Goal: Download file/media

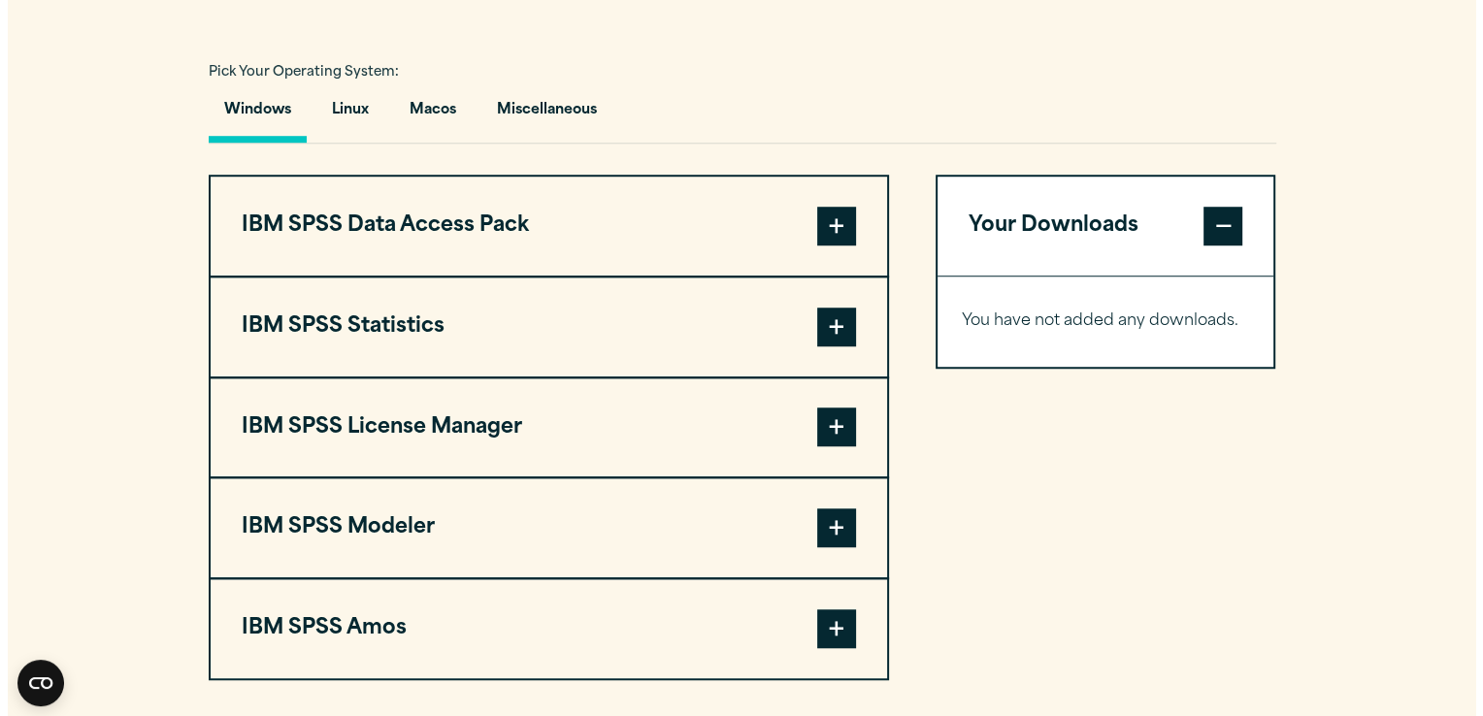
scroll to position [1437, 0]
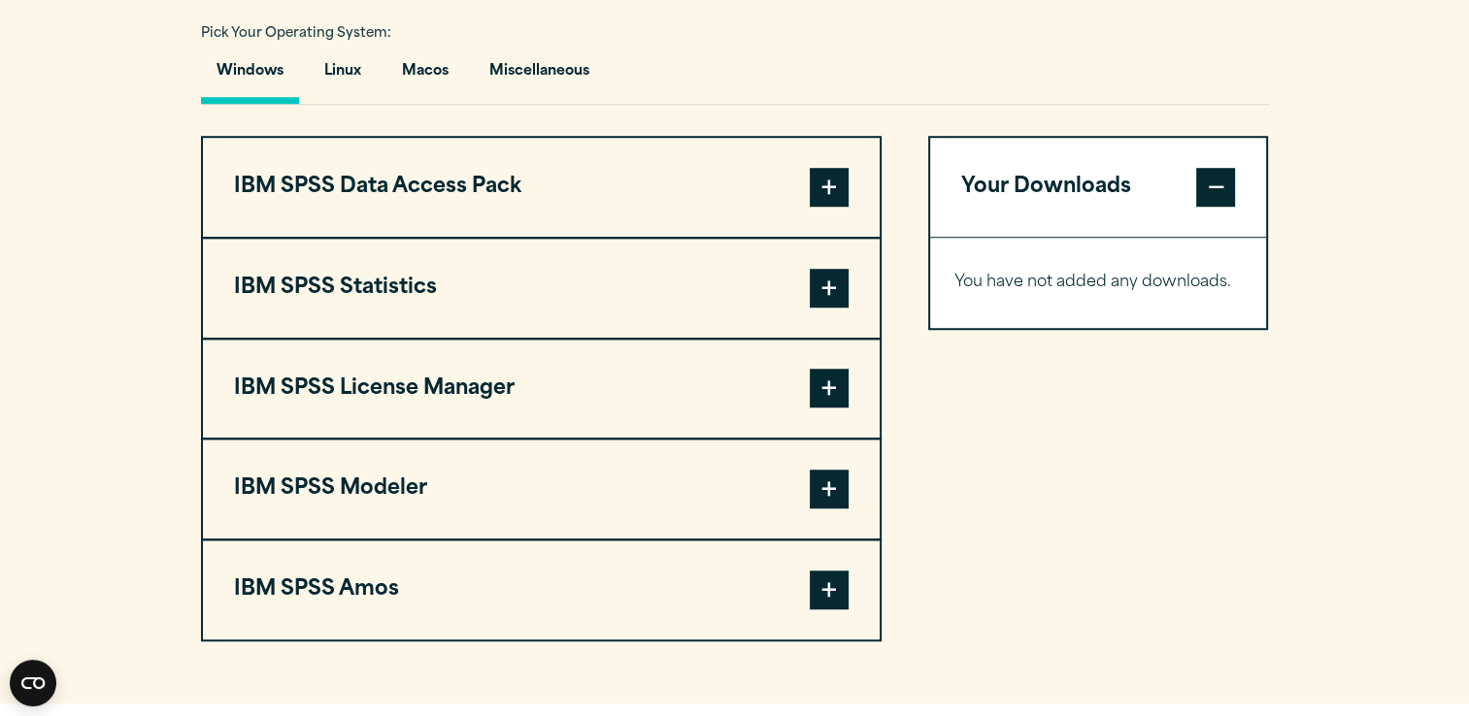
click at [834, 285] on span at bounding box center [829, 288] width 39 height 39
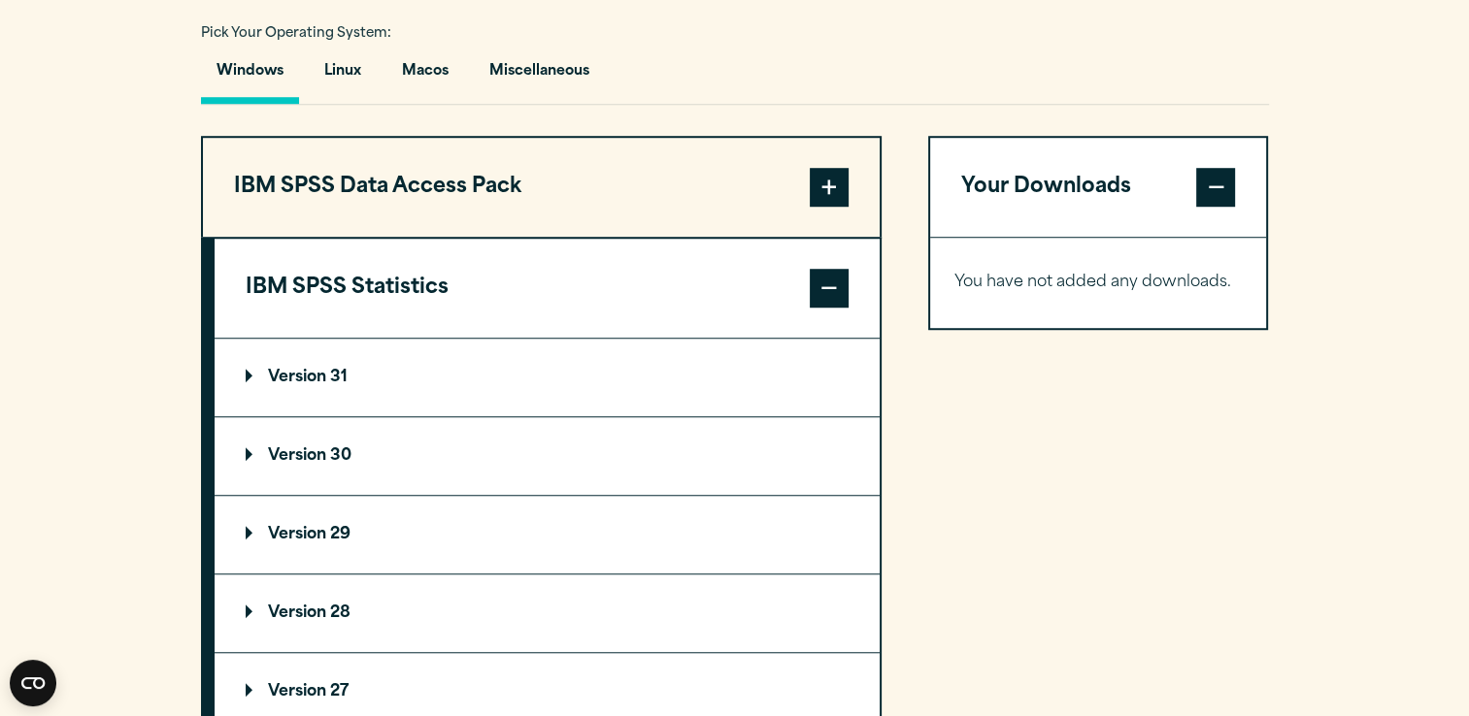
click at [427, 367] on summary "Version 31" at bounding box center [547, 378] width 665 height 78
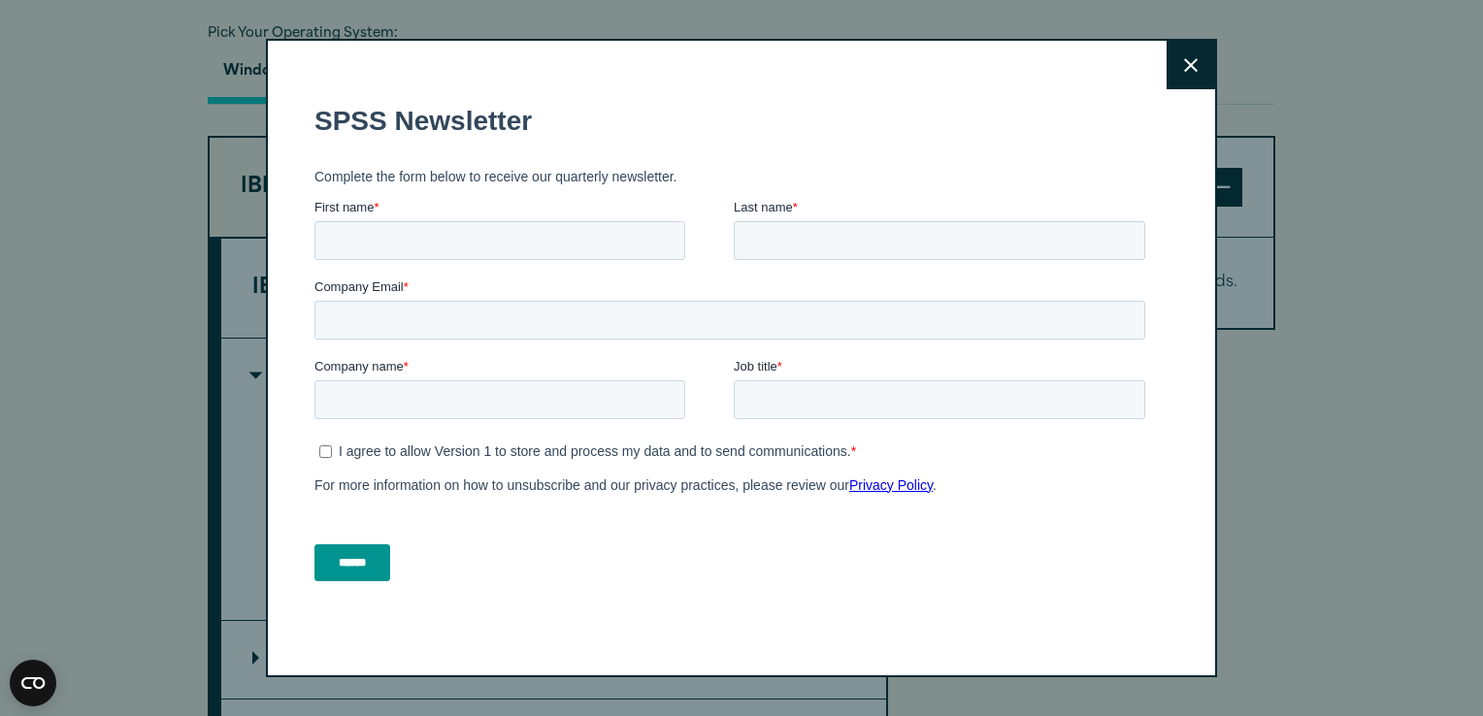
click at [1184, 72] on icon at bounding box center [1191, 65] width 14 height 15
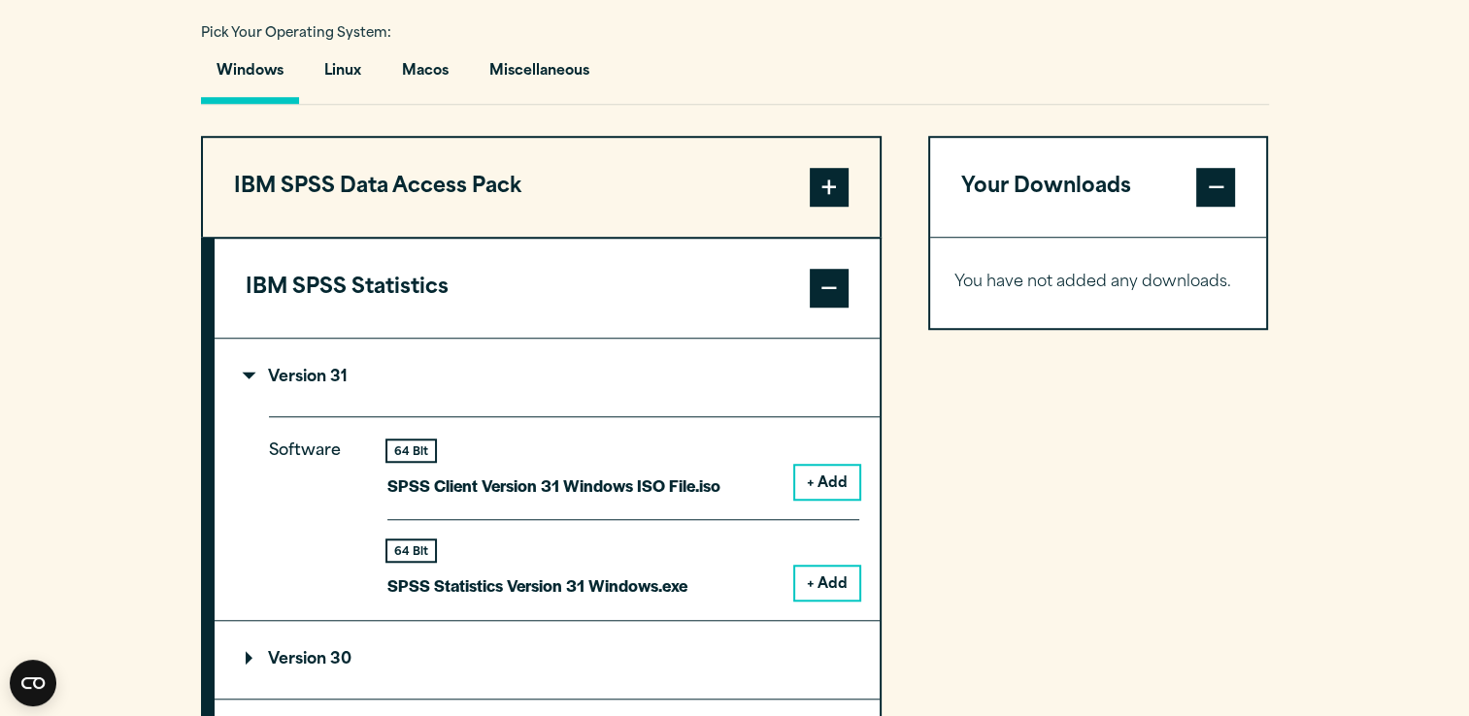
click at [830, 577] on button "+ Add" at bounding box center [827, 583] width 64 height 33
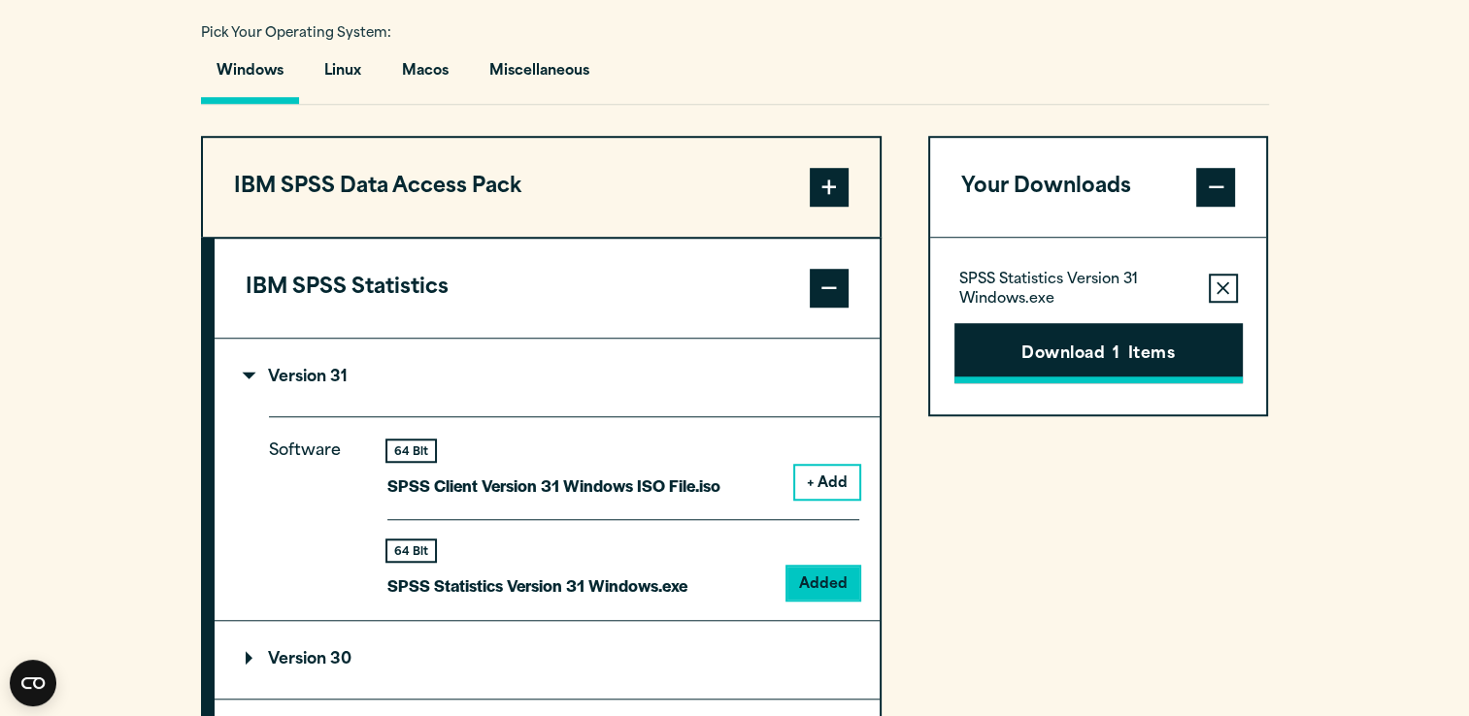
click at [1083, 348] on button "Download 1 Items" at bounding box center [1098, 353] width 288 height 60
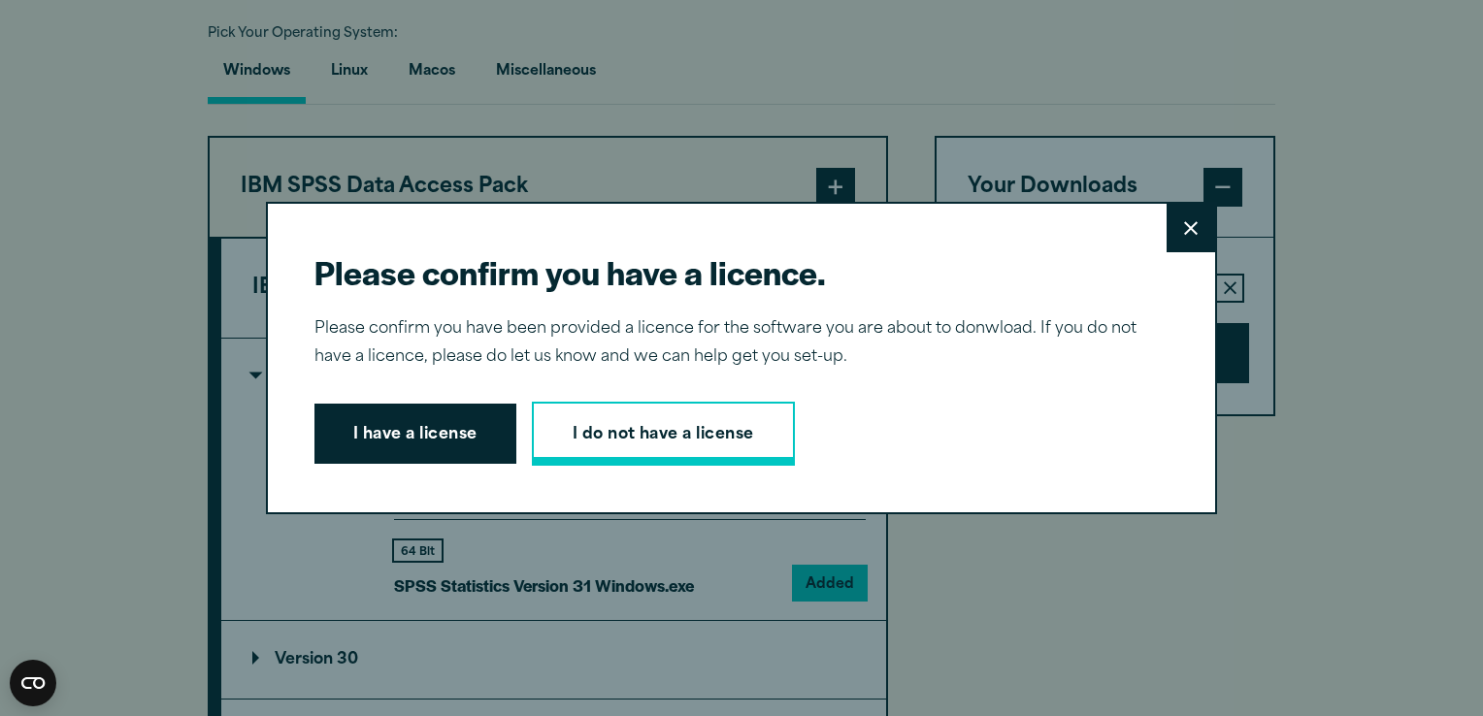
click at [625, 445] on link "I do not have a license" at bounding box center [663, 434] width 263 height 64
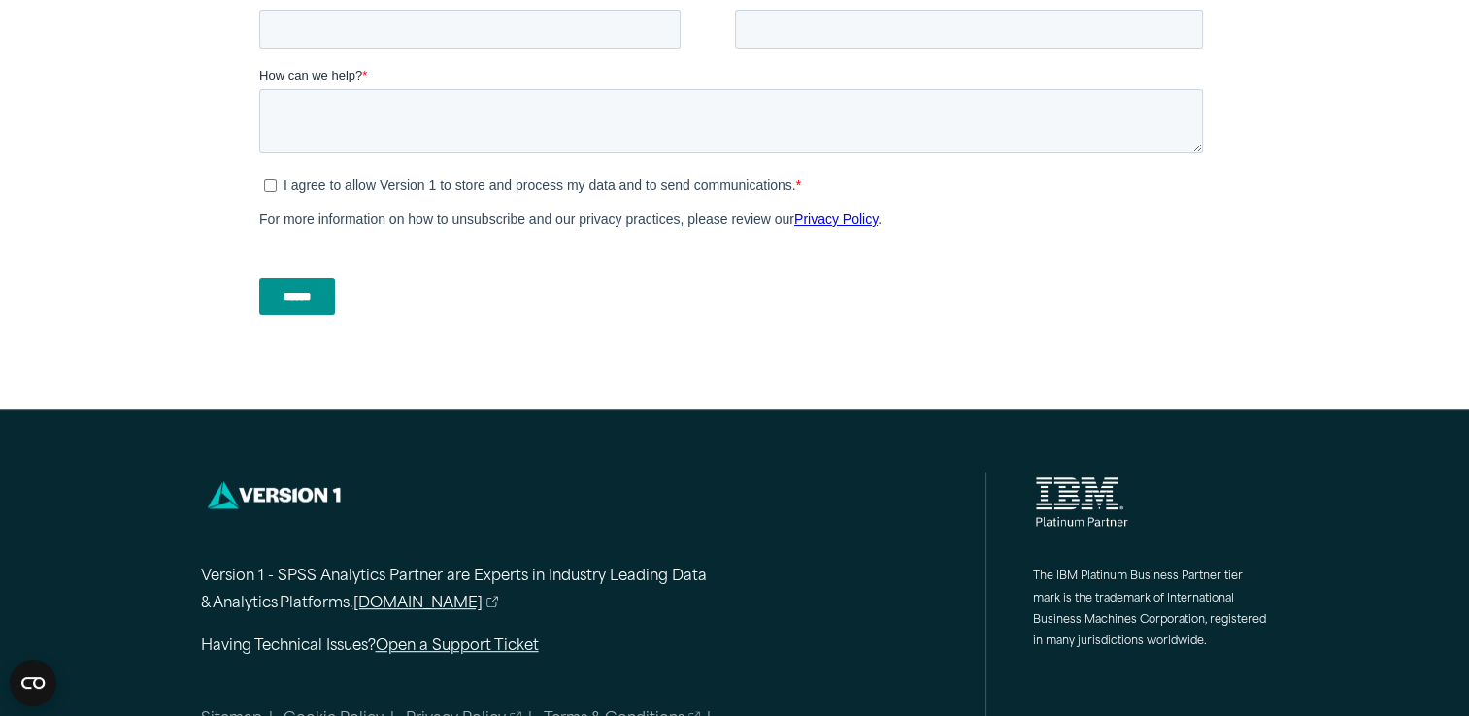
scroll to position [969, 0]
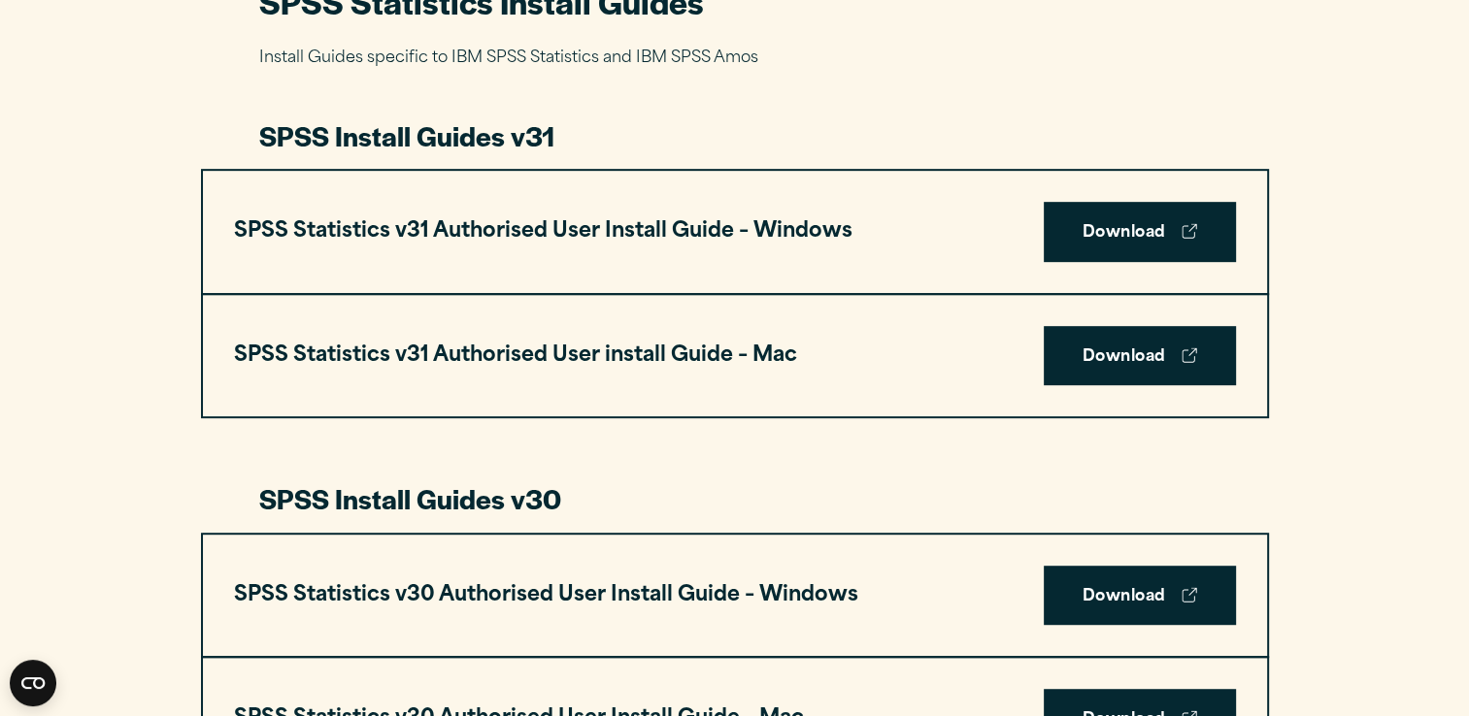
scroll to position [971, 0]
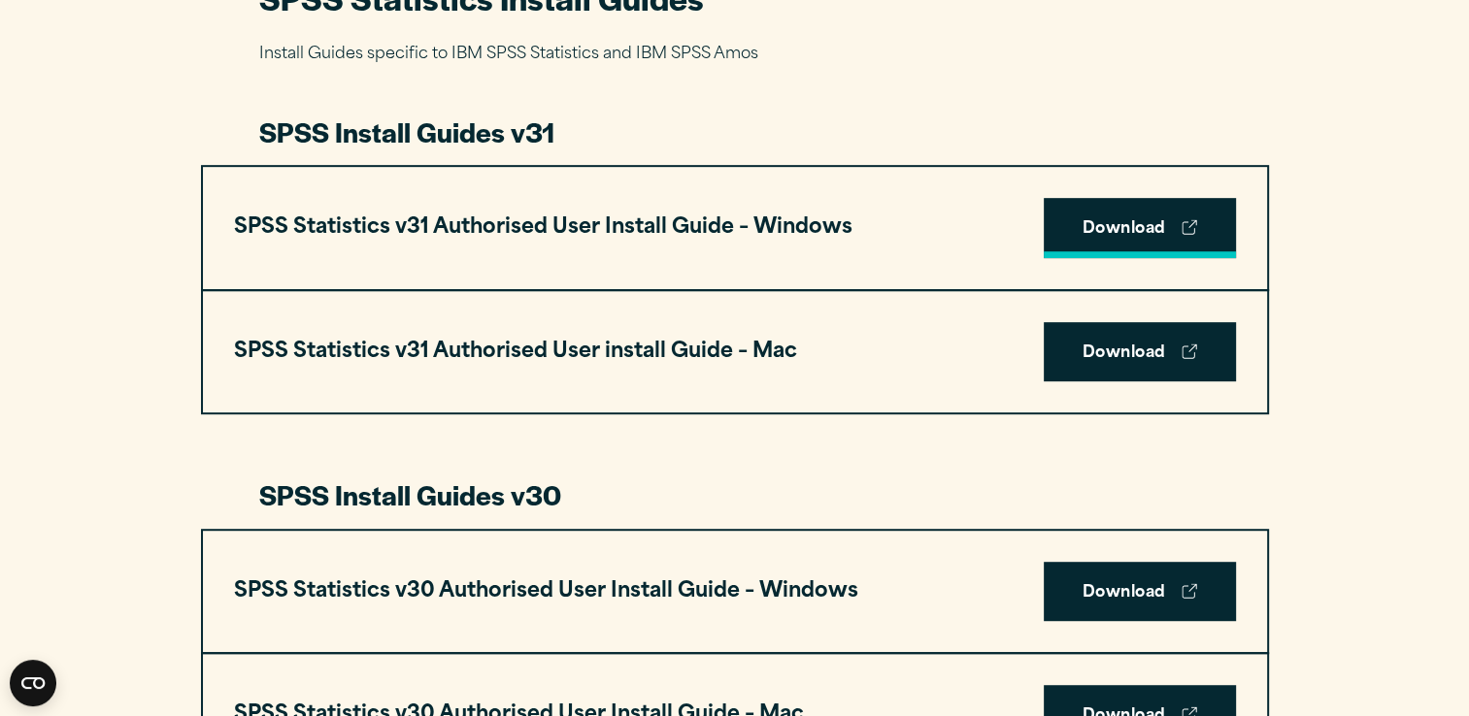
click at [1107, 221] on link "Download" at bounding box center [1140, 228] width 192 height 60
